Goal: Task Accomplishment & Management: Manage account settings

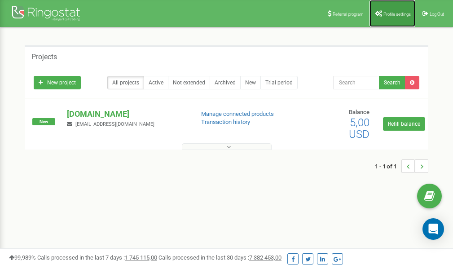
click at [395, 15] on span "Profile settings" at bounding box center [397, 14] width 27 height 5
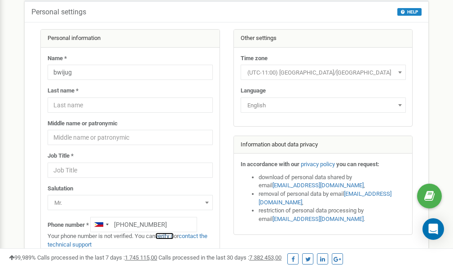
click at [169, 236] on link "verify it" at bounding box center [164, 236] width 18 height 7
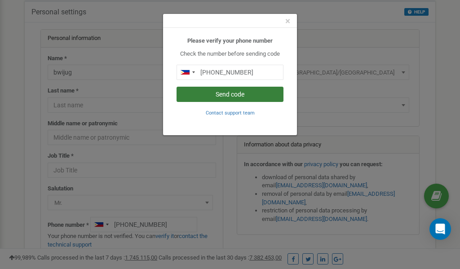
click at [237, 96] on button "Send code" at bounding box center [230, 94] width 107 height 15
